Goal: Task Accomplishment & Management: Use online tool/utility

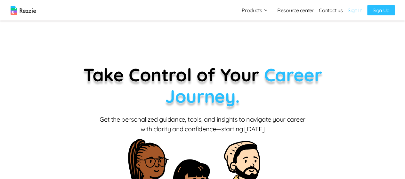
click at [358, 11] on link "Sign In" at bounding box center [354, 10] width 14 height 8
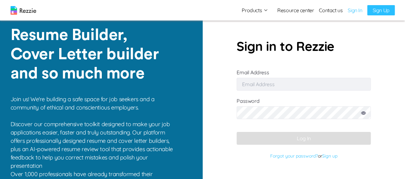
type input "[EMAIL_ADDRESS][DOMAIN_NAME]"
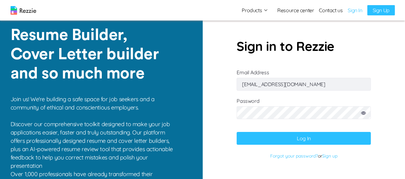
click at [253, 140] on button "Log In" at bounding box center [303, 138] width 134 height 13
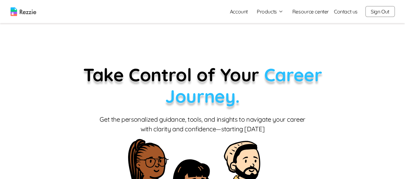
click at [272, 14] on button "Products" at bounding box center [270, 12] width 27 height 8
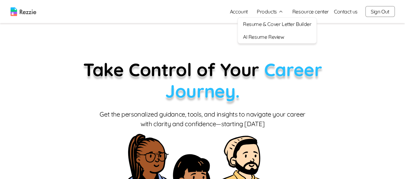
click at [277, 38] on link "AI Resume Review" at bounding box center [277, 36] width 78 height 13
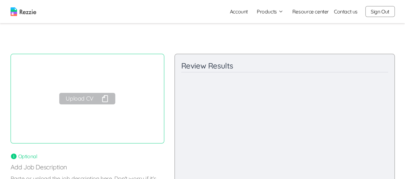
click at [86, 97] on button "Upload CV" at bounding box center [87, 99] width 56 height 12
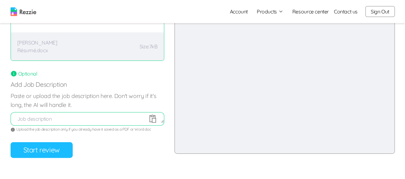
scroll to position [84, 0]
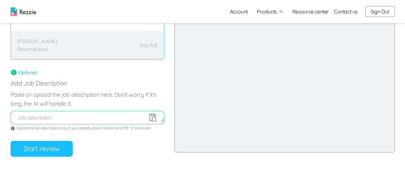
click at [62, 147] on button "Start review" at bounding box center [42, 149] width 62 height 16
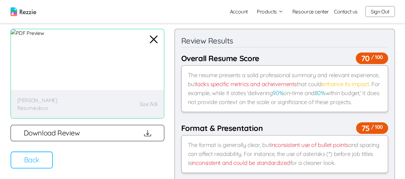
scroll to position [0, 0]
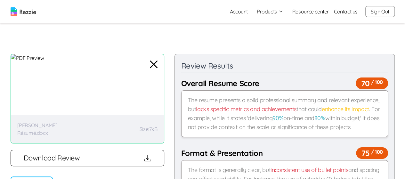
click at [112, 162] on button "Download Review" at bounding box center [88, 158] width 154 height 16
click at [154, 71] on icon "button" at bounding box center [153, 64] width 15 height 15
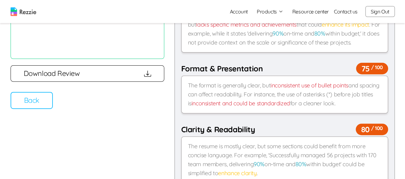
scroll to position [86, 0]
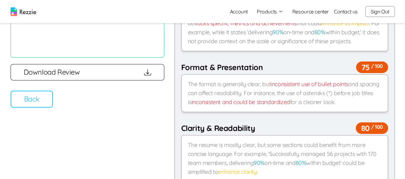
click at [43, 99] on button "Back" at bounding box center [32, 99] width 42 height 17
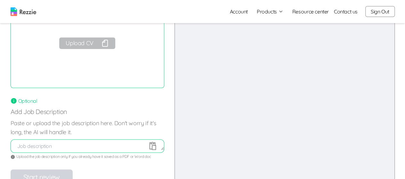
scroll to position [57, 0]
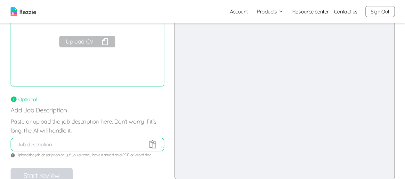
click at [105, 42] on icon "button" at bounding box center [105, 42] width 8 height 8
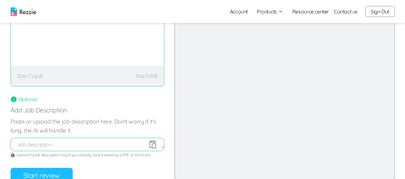
click at [106, 140] on textarea at bounding box center [87, 144] width 153 height 8
paste textarea "LoreMipsum do sitamet con a elitsed doeiusm te incidid utl et dol magnaal enima…"
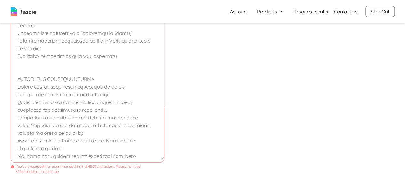
scroll to position [314, 0]
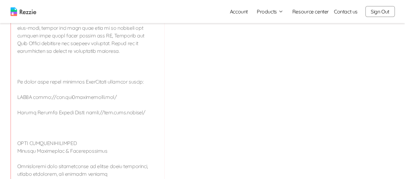
scroll to position [457, 0]
drag, startPoint x: 141, startPoint y: 142, endPoint x: 10, endPoint y: 97, distance: 139.2
click at [10, 97] on div "Review your resume AI will review your resume and give you feedback on your res…" at bounding box center [202, 38] width 405 height 913
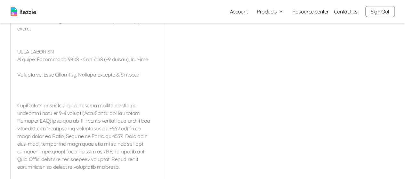
scroll to position [336, 0]
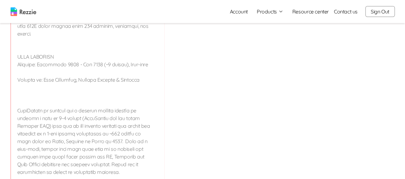
drag, startPoint x: 147, startPoint y: 100, endPoint x: 24, endPoint y: 59, distance: 129.6
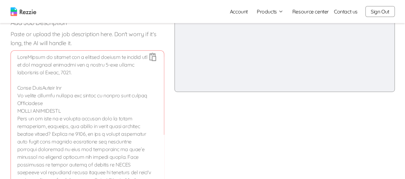
scroll to position [144, 0]
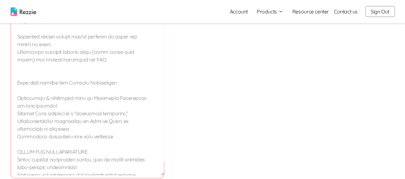
scroll to position [150, 0]
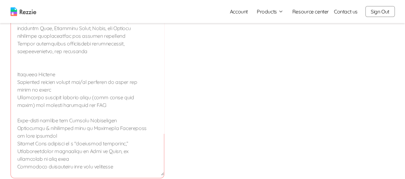
scroll to position [97, 0]
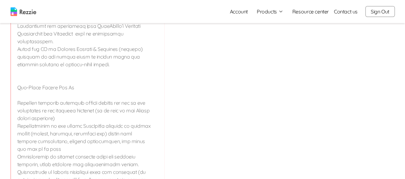
scroll to position [574, 0]
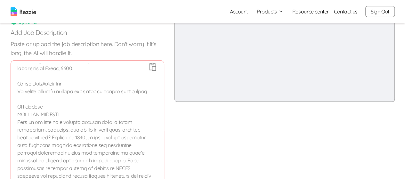
scroll to position [0, 0]
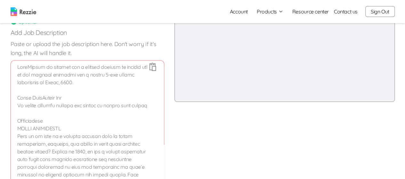
drag, startPoint x: 79, startPoint y: 83, endPoint x: 6, endPoint y: 63, distance: 75.0
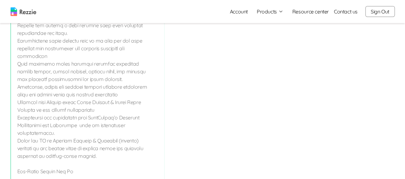
scroll to position [803, 0]
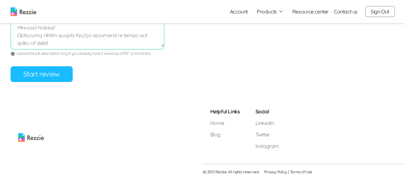
type textarea "Lorem IpsuMdolor Sit Am consec adipisci elitsed doe tempor in utlabo etdo magna…"
click at [45, 74] on button "Start review" at bounding box center [42, 74] width 62 height 16
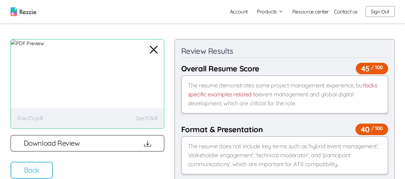
scroll to position [0, 0]
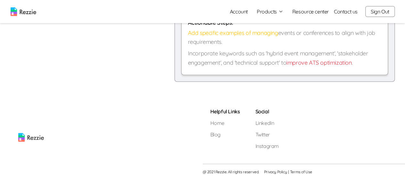
click at [357, 62] on p "Incorporate keywords such as 'hybrid event management', 'stakeholder engagement…" at bounding box center [284, 58] width 193 height 18
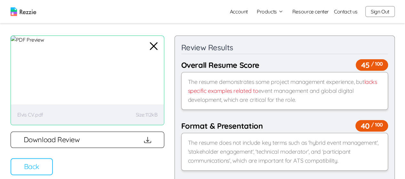
scroll to position [40, 0]
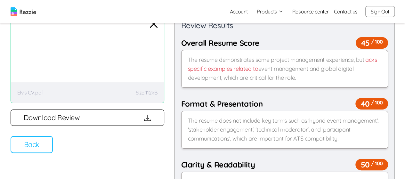
click at [37, 146] on button "Back" at bounding box center [32, 144] width 42 height 17
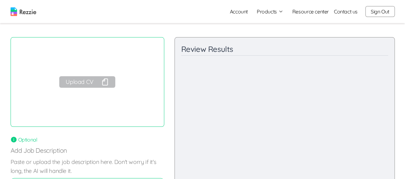
scroll to position [0, 0]
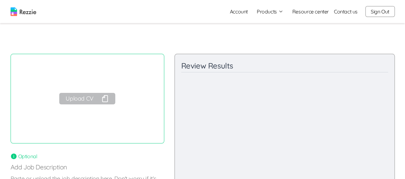
click at [27, 11] on img at bounding box center [24, 11] width 26 height 9
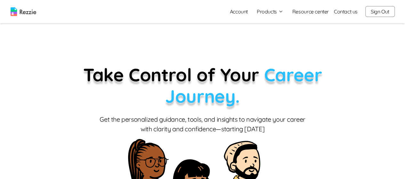
click at [384, 13] on button "Sign Out" at bounding box center [379, 11] width 29 height 11
